Goal: Information Seeking & Learning: Learn about a topic

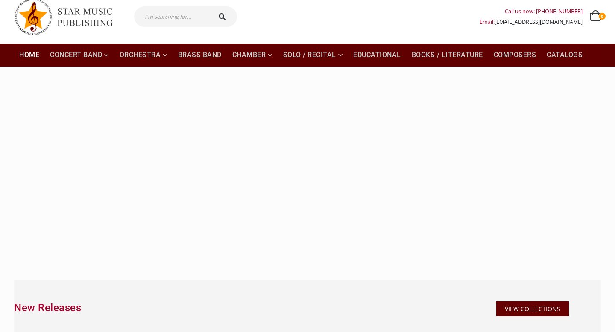
scroll to position [29, 0]
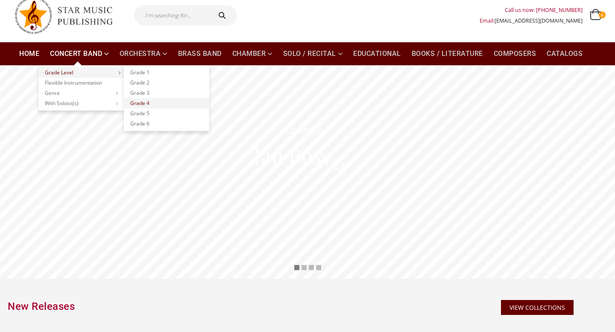
click at [146, 101] on link "Grade 4" at bounding box center [166, 103] width 85 height 10
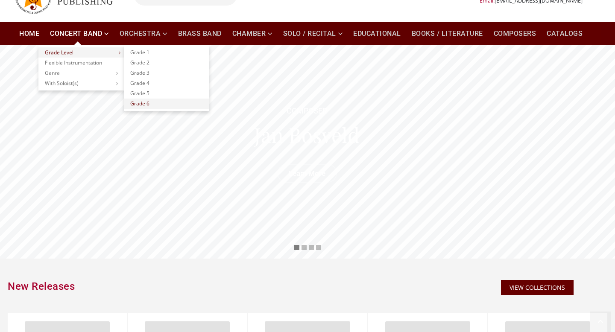
scroll to position [60, 0]
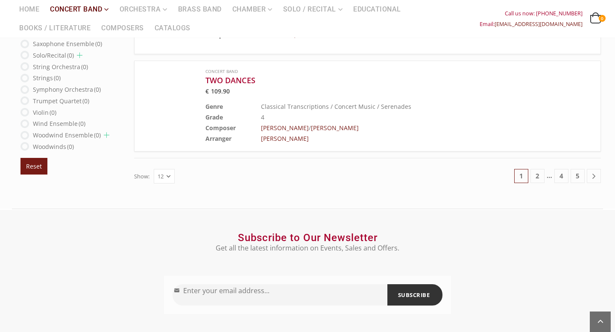
scroll to position [1065, 0]
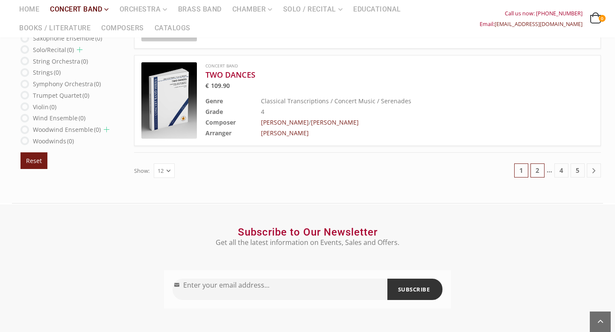
click at [536, 169] on link "2" at bounding box center [537, 170] width 14 height 14
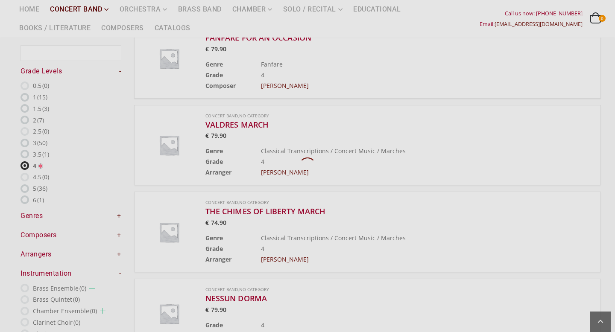
scroll to position [50, 0]
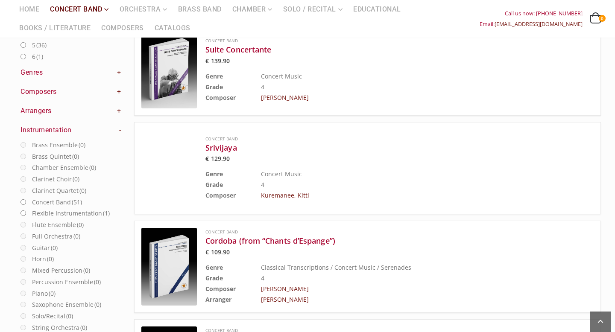
scroll to position [217, 0]
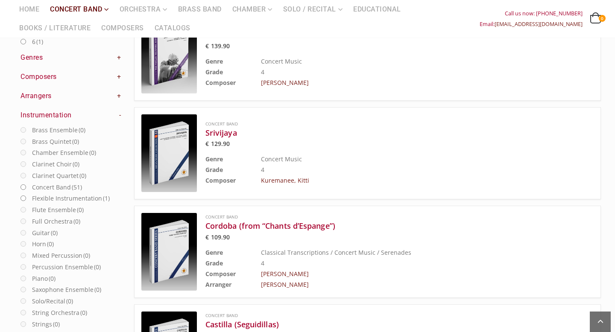
click at [24, 187] on input "Concert Band (51)" at bounding box center [23, 187] width 6 height 6
radio input "true"
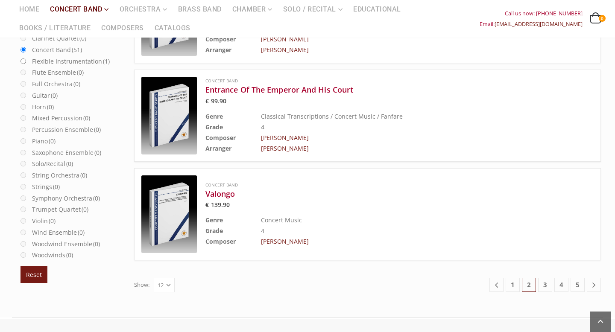
scroll to position [1043, 0]
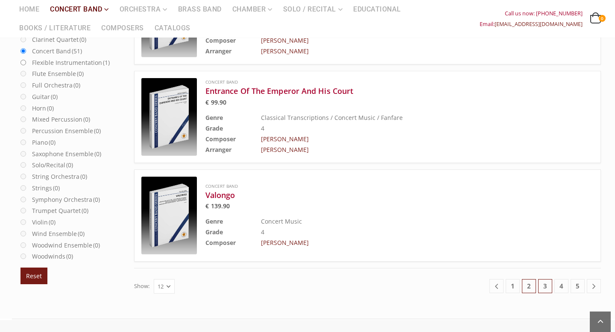
click at [547, 283] on link "3" at bounding box center [545, 286] width 14 height 14
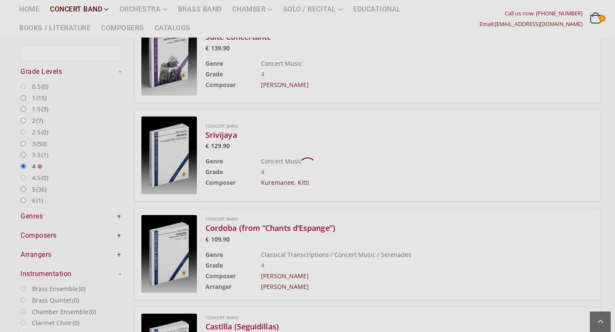
scroll to position [50, 0]
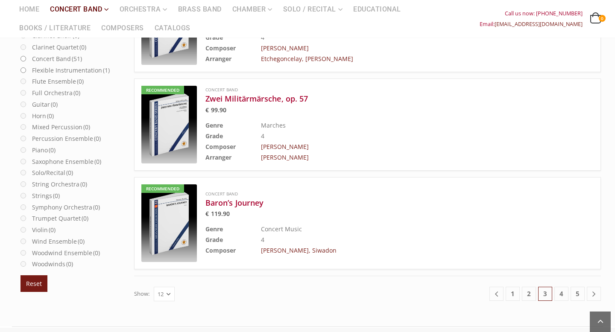
scroll to position [1037, 0]
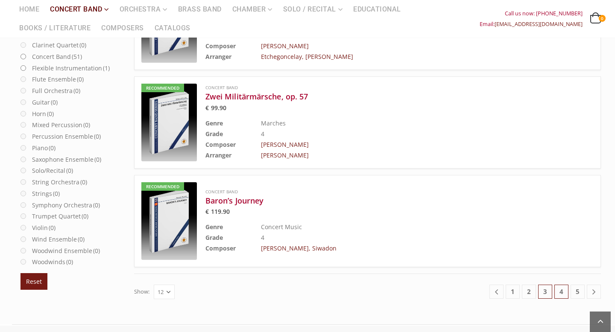
click at [558, 293] on link "4" at bounding box center [561, 292] width 14 height 14
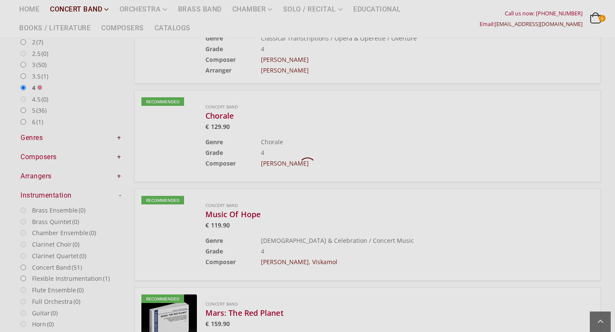
scroll to position [144, 0]
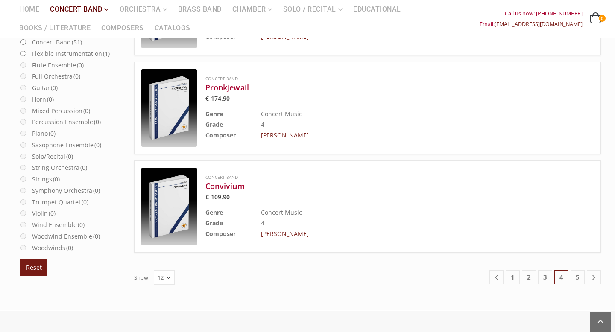
scroll to position [1055, 0]
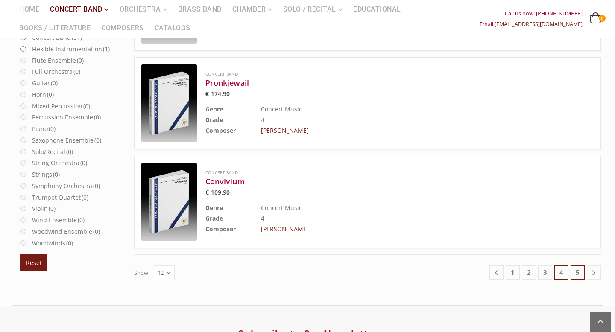
click at [577, 271] on link "5" at bounding box center [577, 272] width 14 height 14
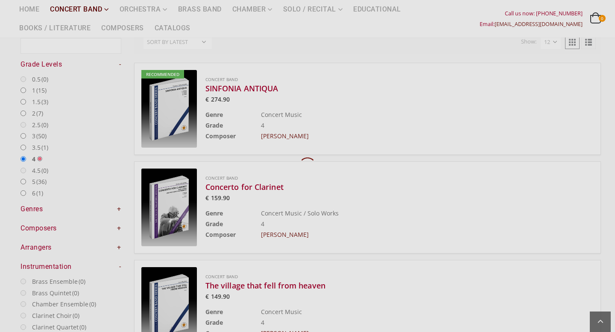
scroll to position [72, 0]
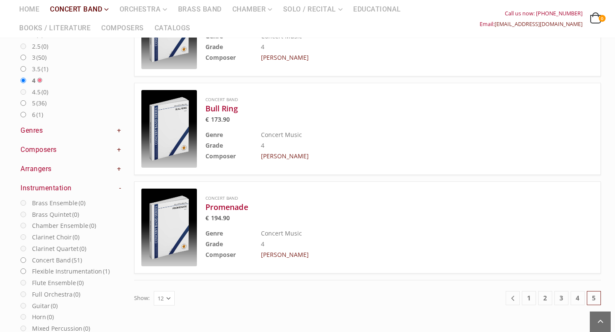
scroll to position [50, 0]
